Goal: Complete application form: Complete application form

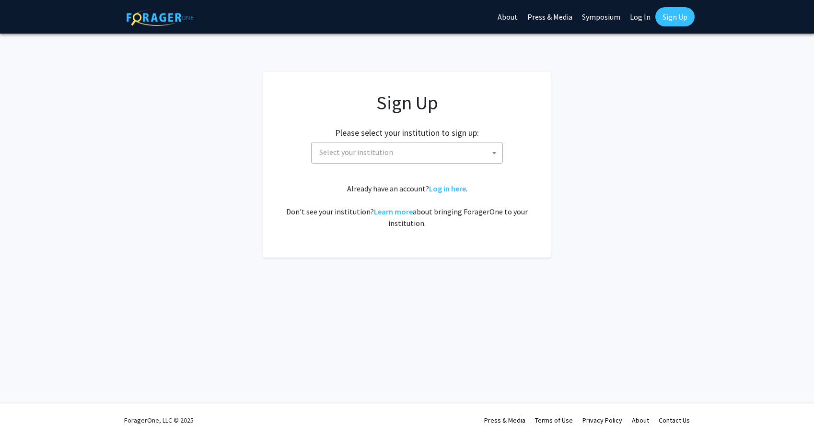
click at [386, 153] on span "Select your institution" at bounding box center [356, 152] width 74 height 10
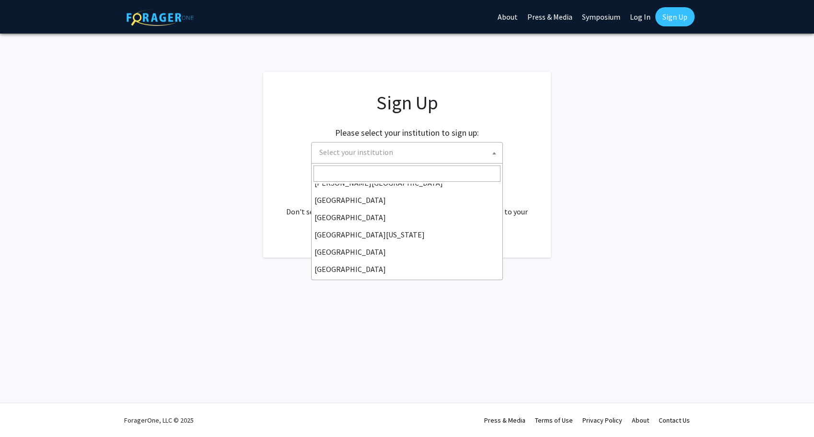
scroll to position [96, 0]
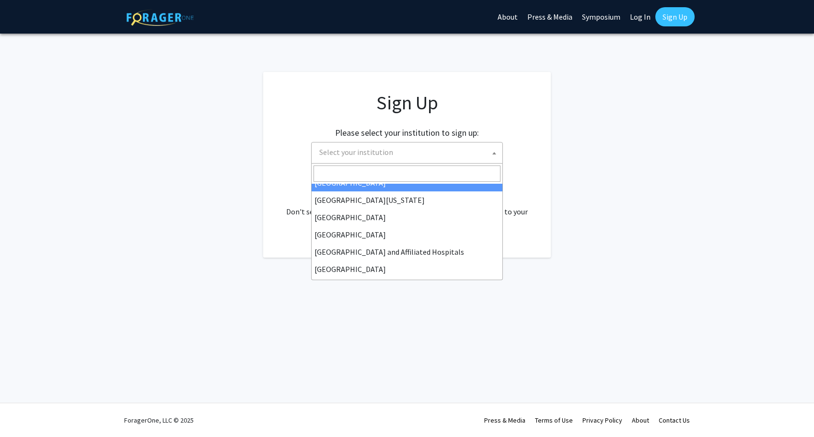
drag, startPoint x: 429, startPoint y: 179, endPoint x: 431, endPoint y: 174, distance: 5.2
click at [430, 178] on input "Search" at bounding box center [406, 173] width 187 height 16
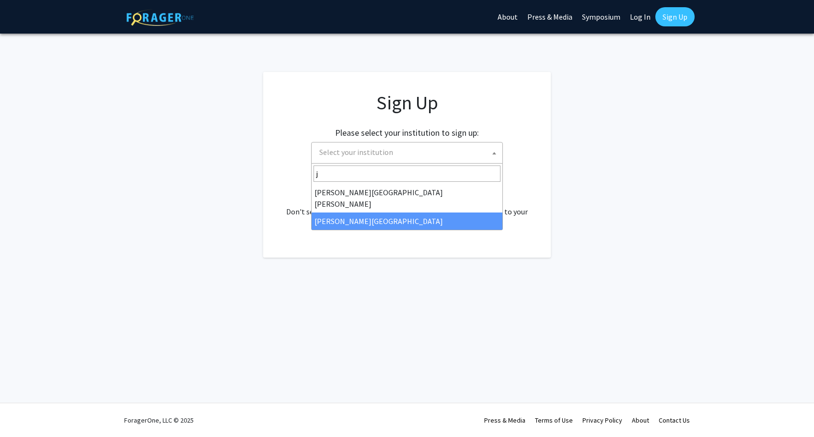
type input "j"
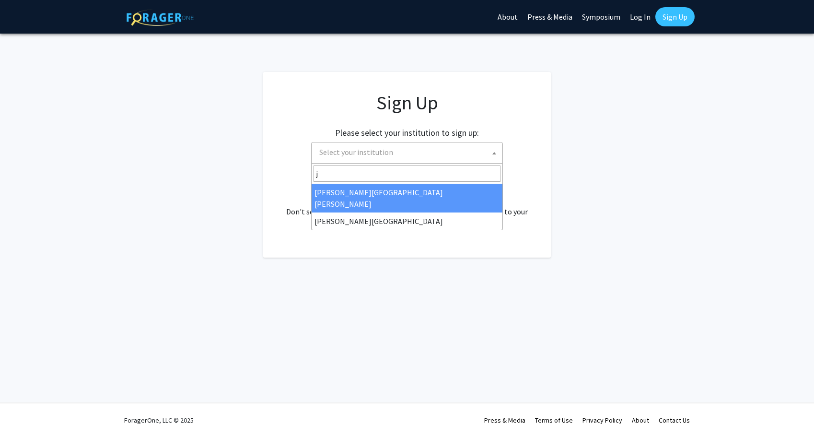
select select "1"
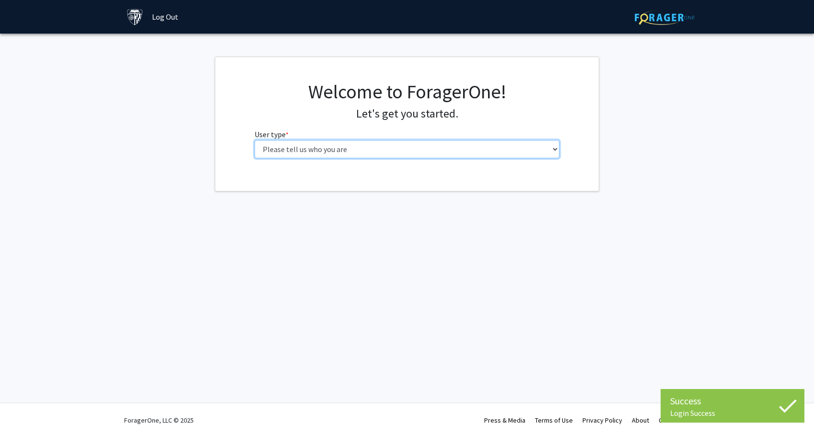
click at [364, 147] on select "Please tell us who you are Undergraduate Student Master's Student Doctoral Cand…" at bounding box center [407, 149] width 305 height 18
select select "2: masters"
click at [255, 140] on select "Please tell us who you are Undergraduate Student Master's Student Doctoral Cand…" at bounding box center [407, 149] width 305 height 18
